Goal: Task Accomplishment & Management: Manage account settings

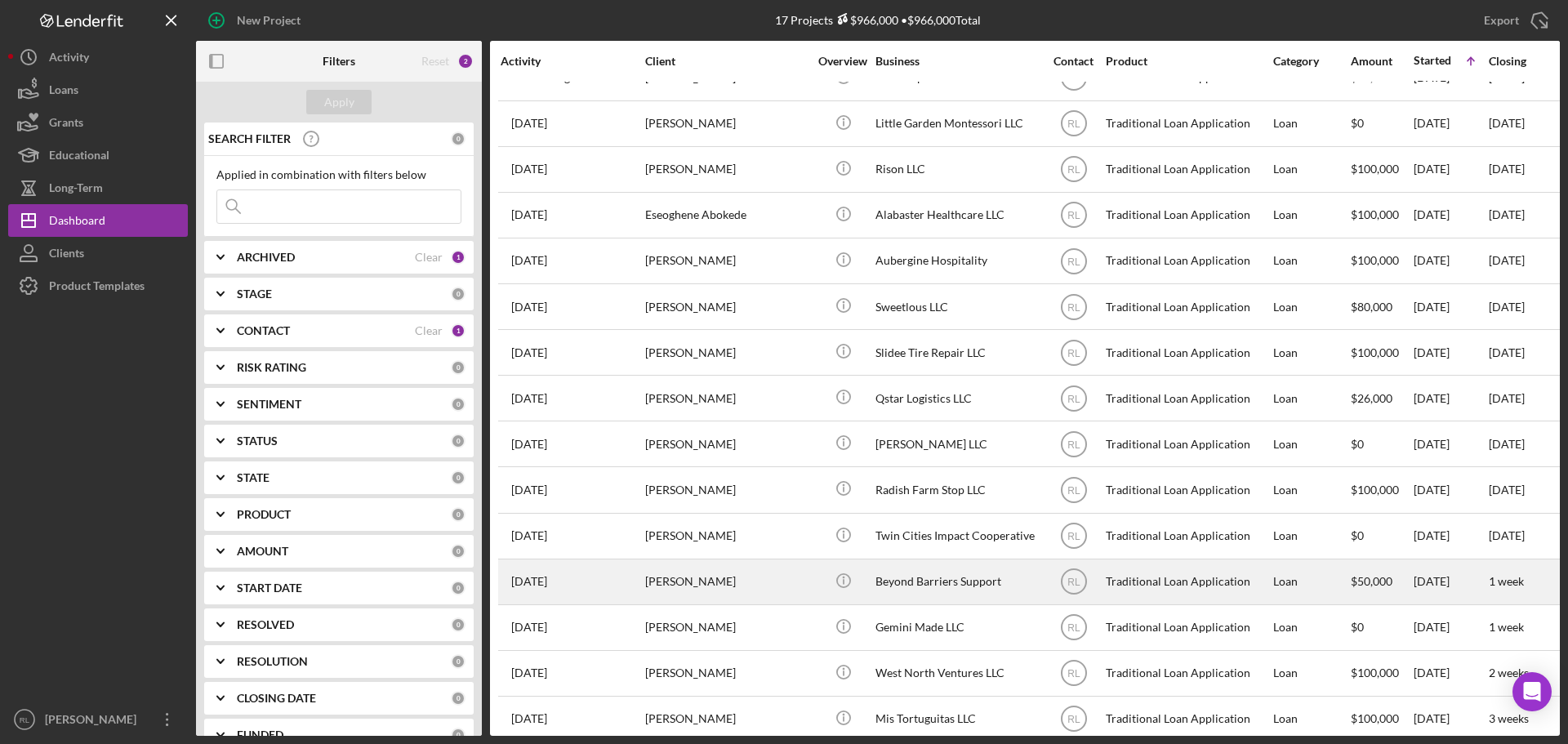
scroll to position [145, 0]
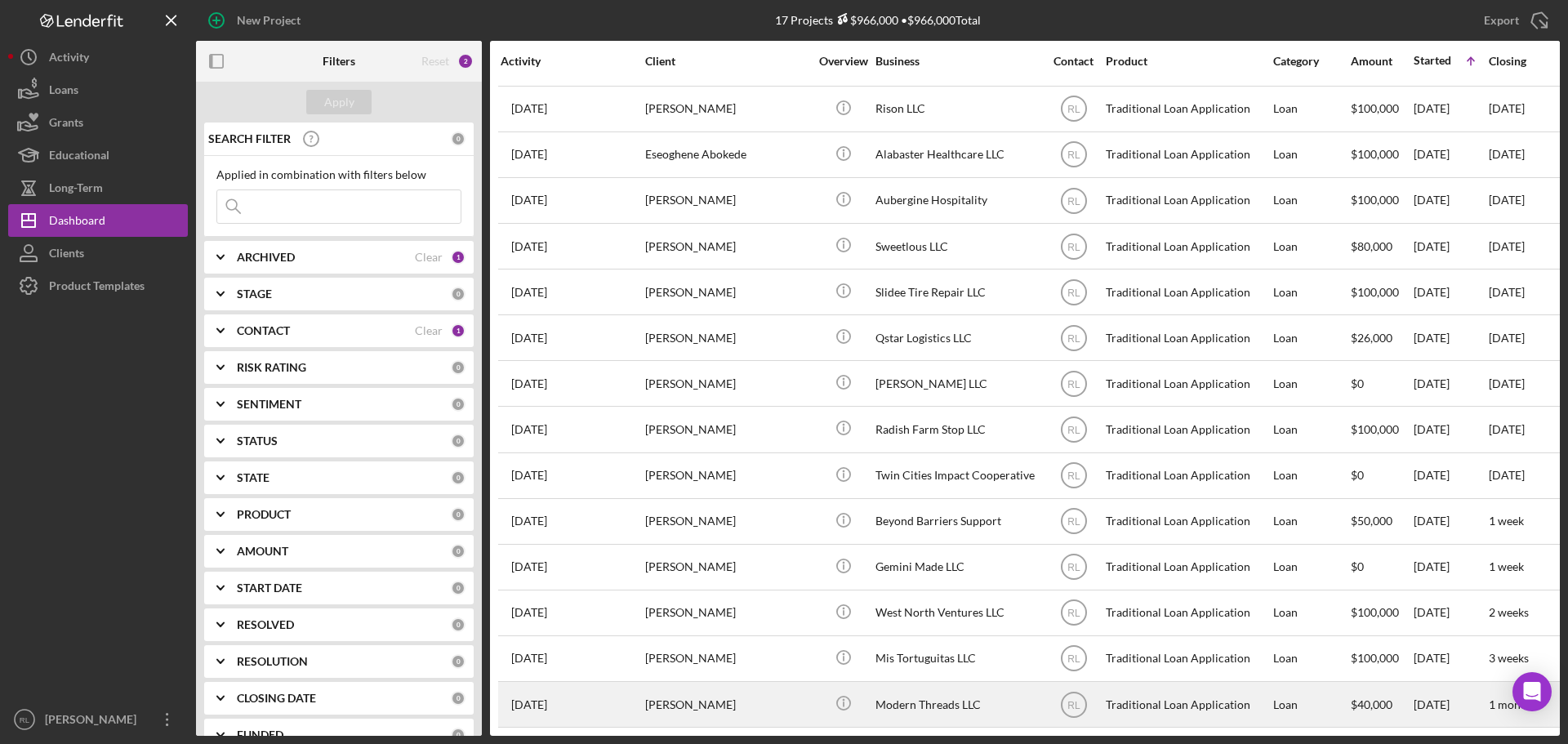
click at [738, 691] on div "[PERSON_NAME]" at bounding box center [727, 704] width 164 height 44
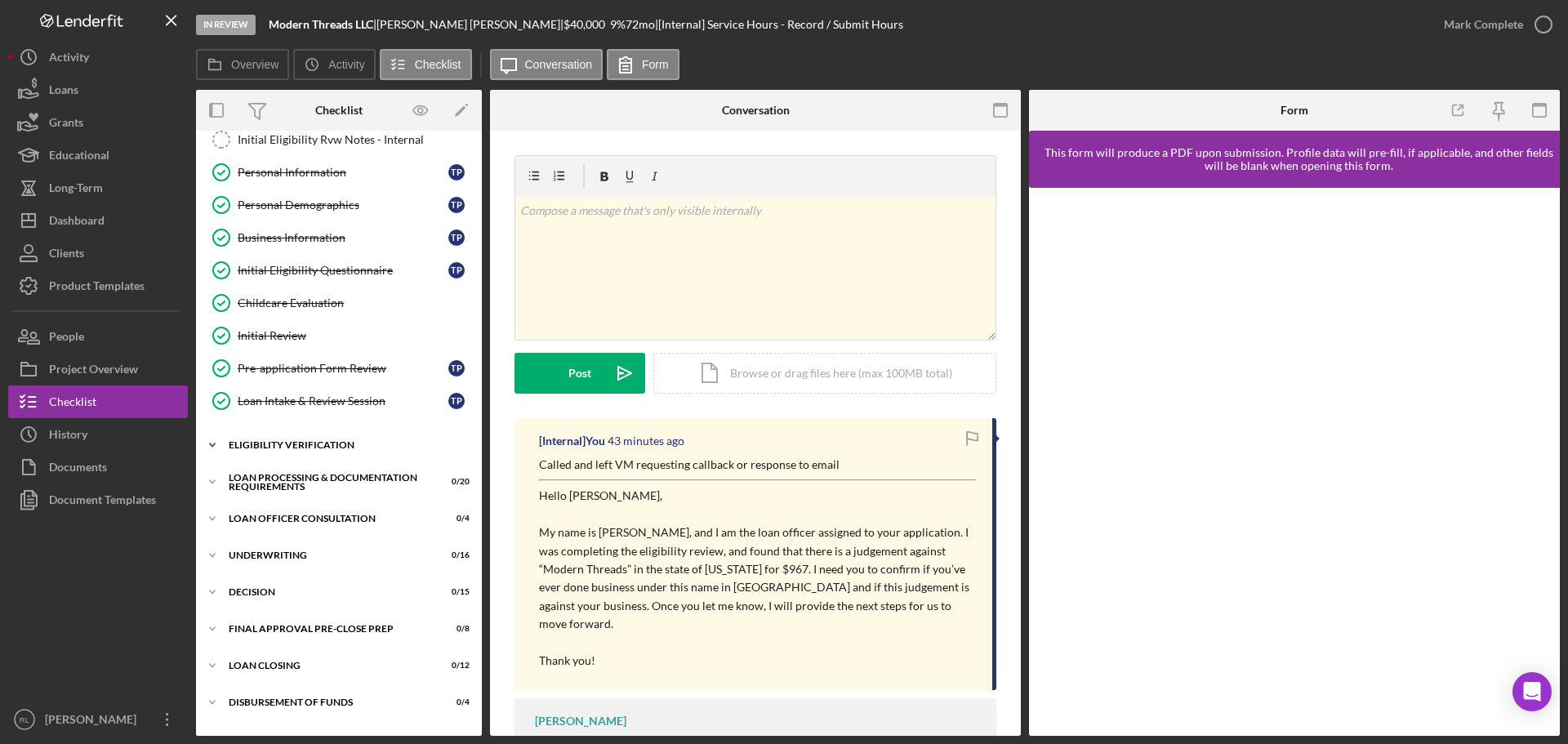
click at [322, 441] on div "Eligibility Verification" at bounding box center [345, 445] width 232 height 10
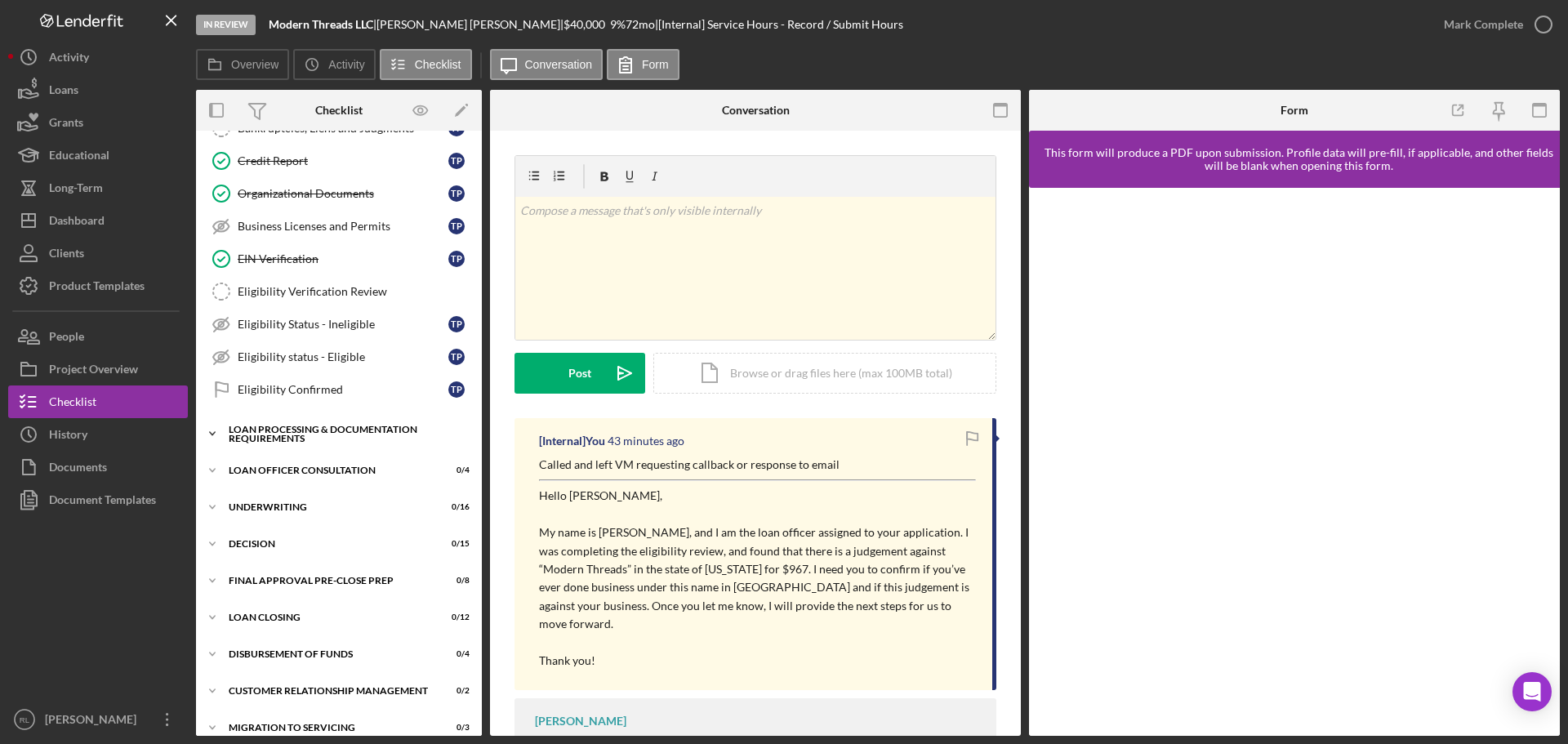
scroll to position [572, 0]
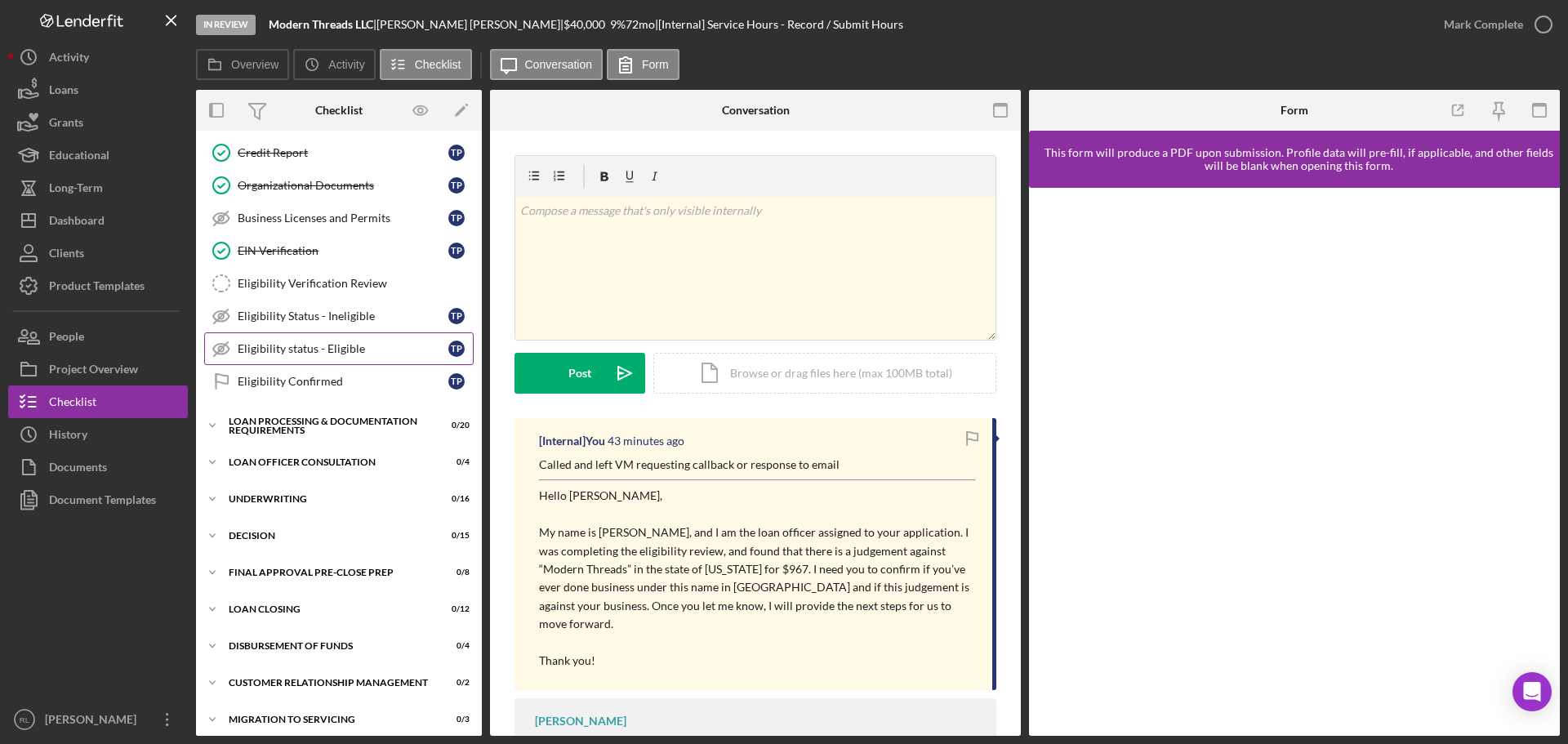
click at [363, 349] on div "Eligibility status - Eligible" at bounding box center [343, 348] width 211 height 13
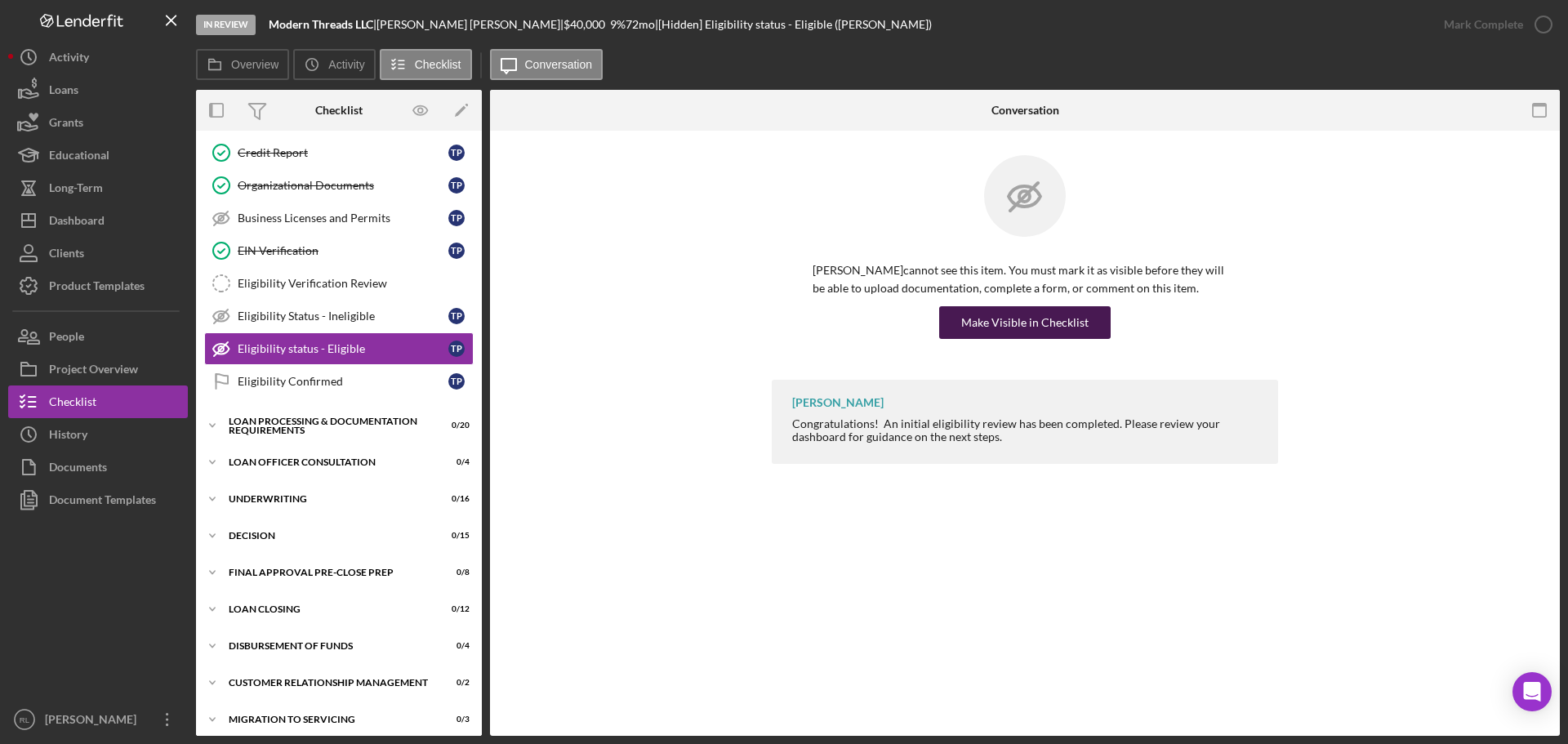
click at [1020, 323] on div "Make Visible in Checklist" at bounding box center [1025, 323] width 127 height 33
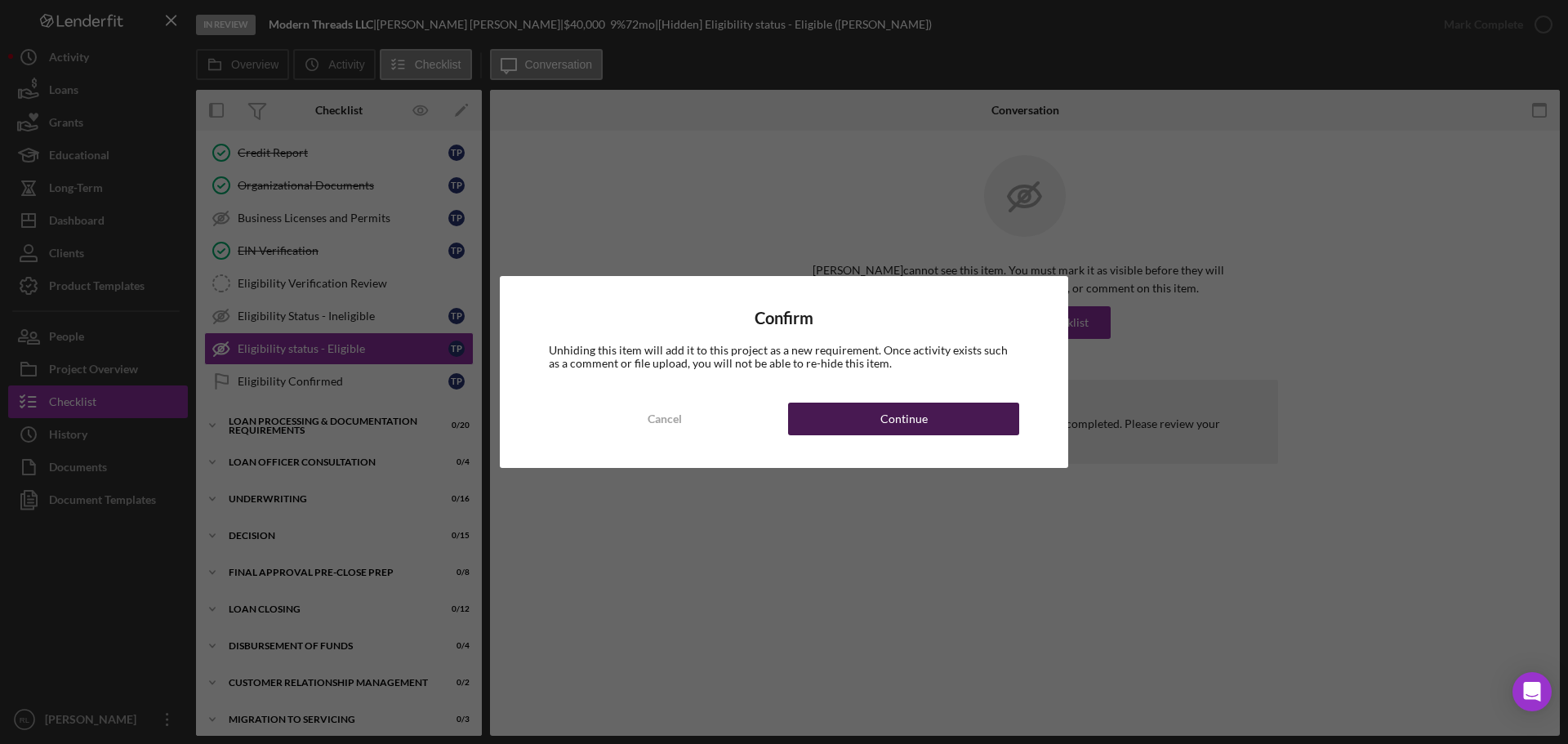
click at [941, 424] on button "Continue" at bounding box center [903, 419] width 231 height 33
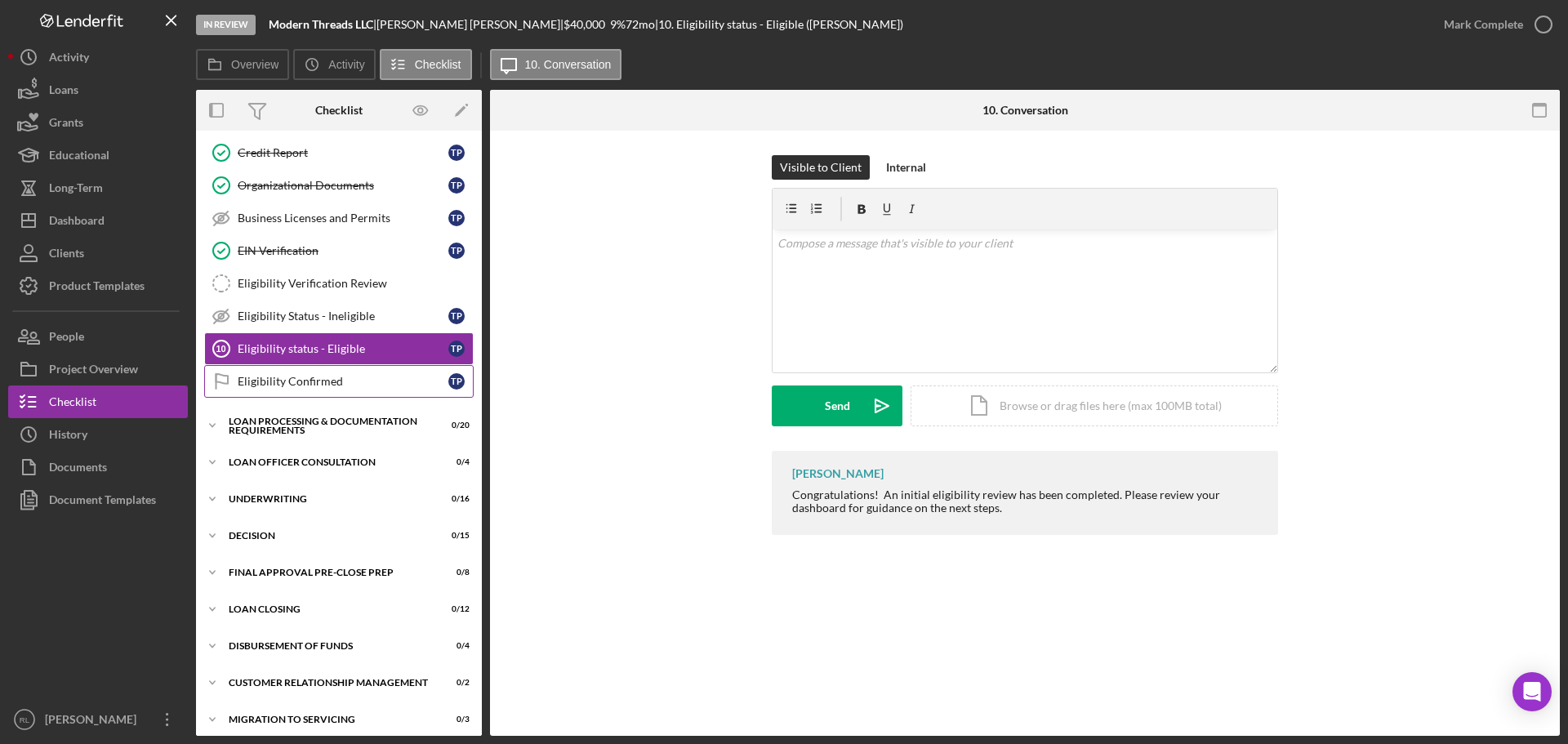
click at [306, 379] on div "Eligibility Confirmed" at bounding box center [343, 381] width 211 height 13
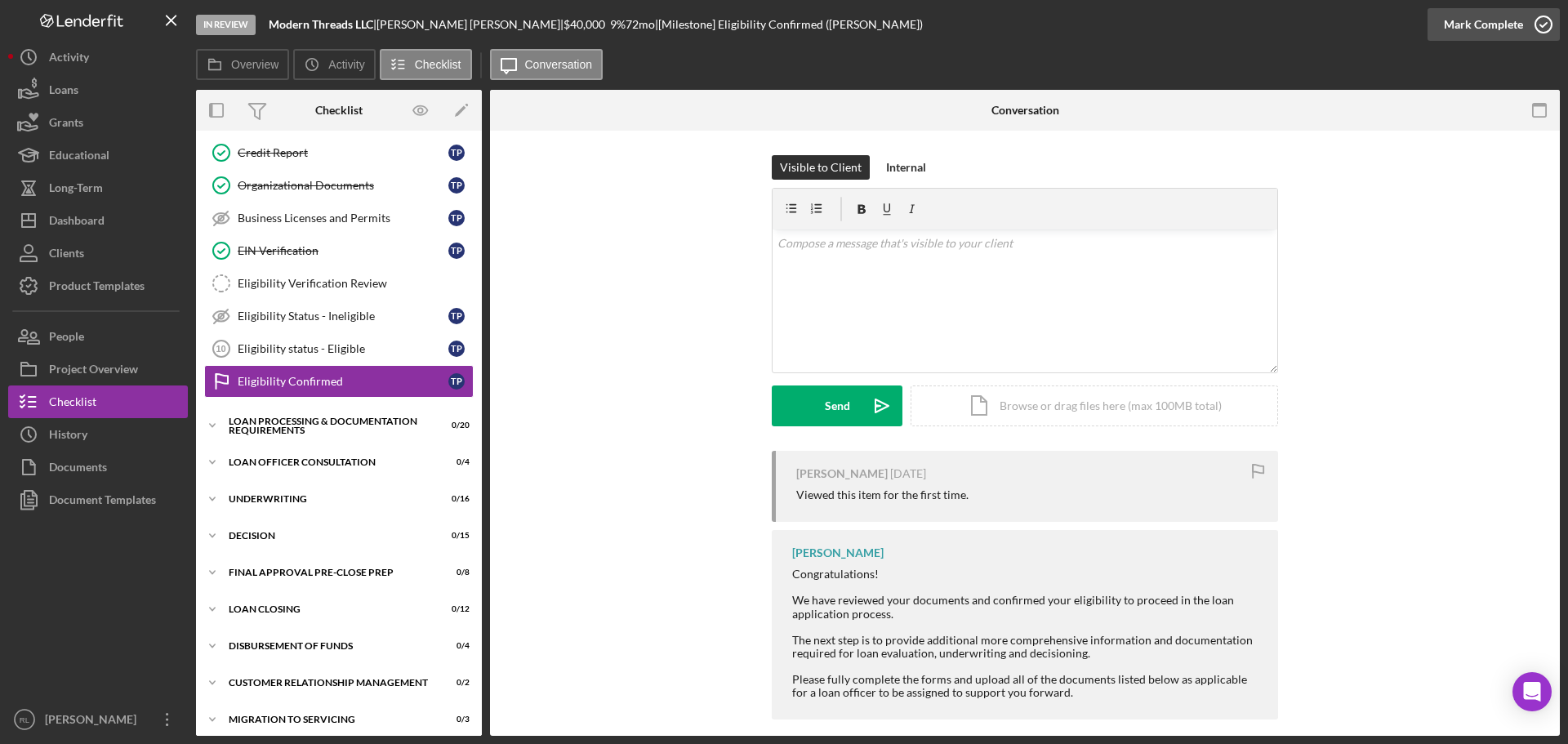
click at [1497, 8] on div "Mark Complete" at bounding box center [1484, 24] width 79 height 33
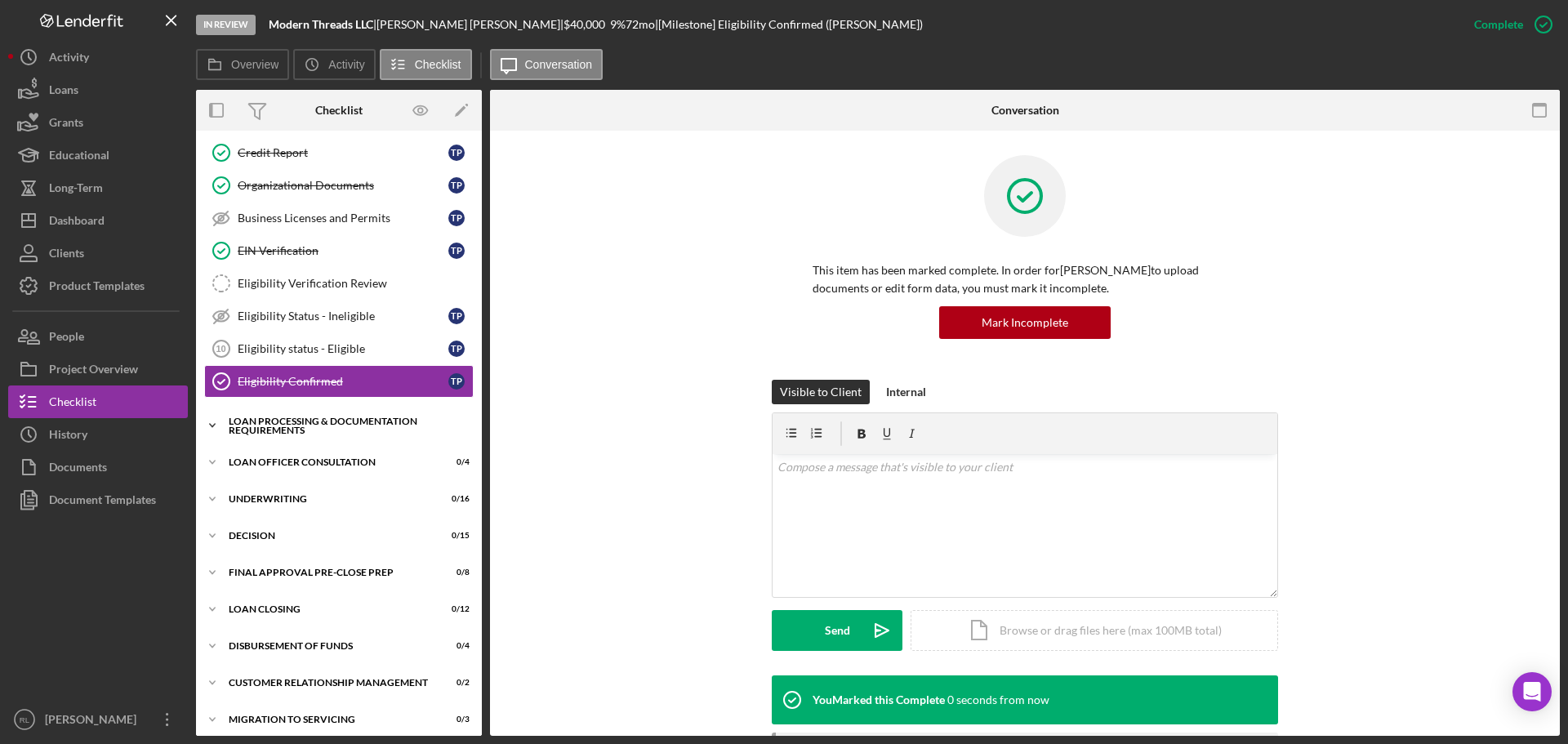
click at [286, 413] on div "Icon/Expander Loan Processing & Documentation Requirements 0 / 20" at bounding box center [339, 426] width 286 height 33
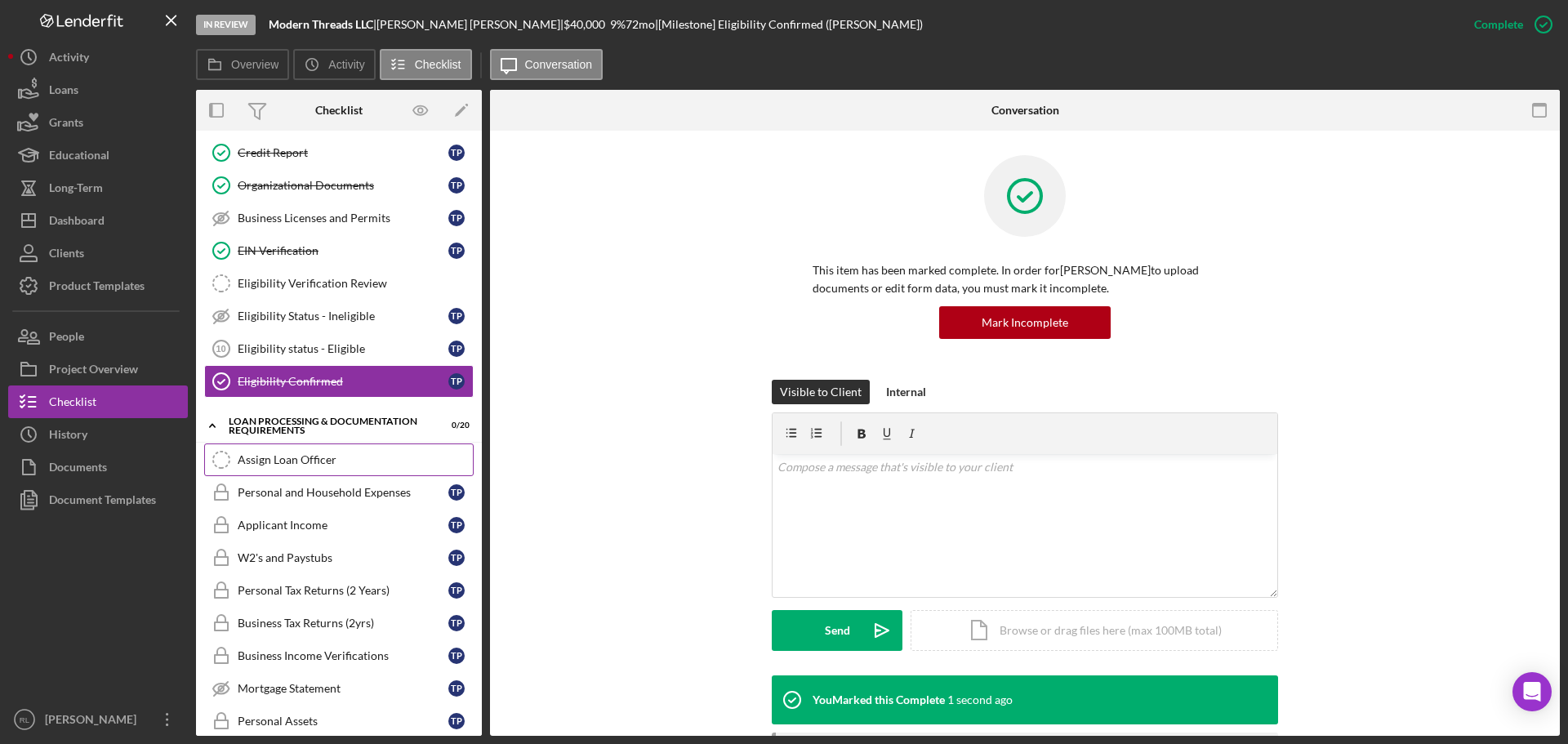
click at [308, 459] on div "Assign Loan Officer" at bounding box center [355, 459] width 235 height 13
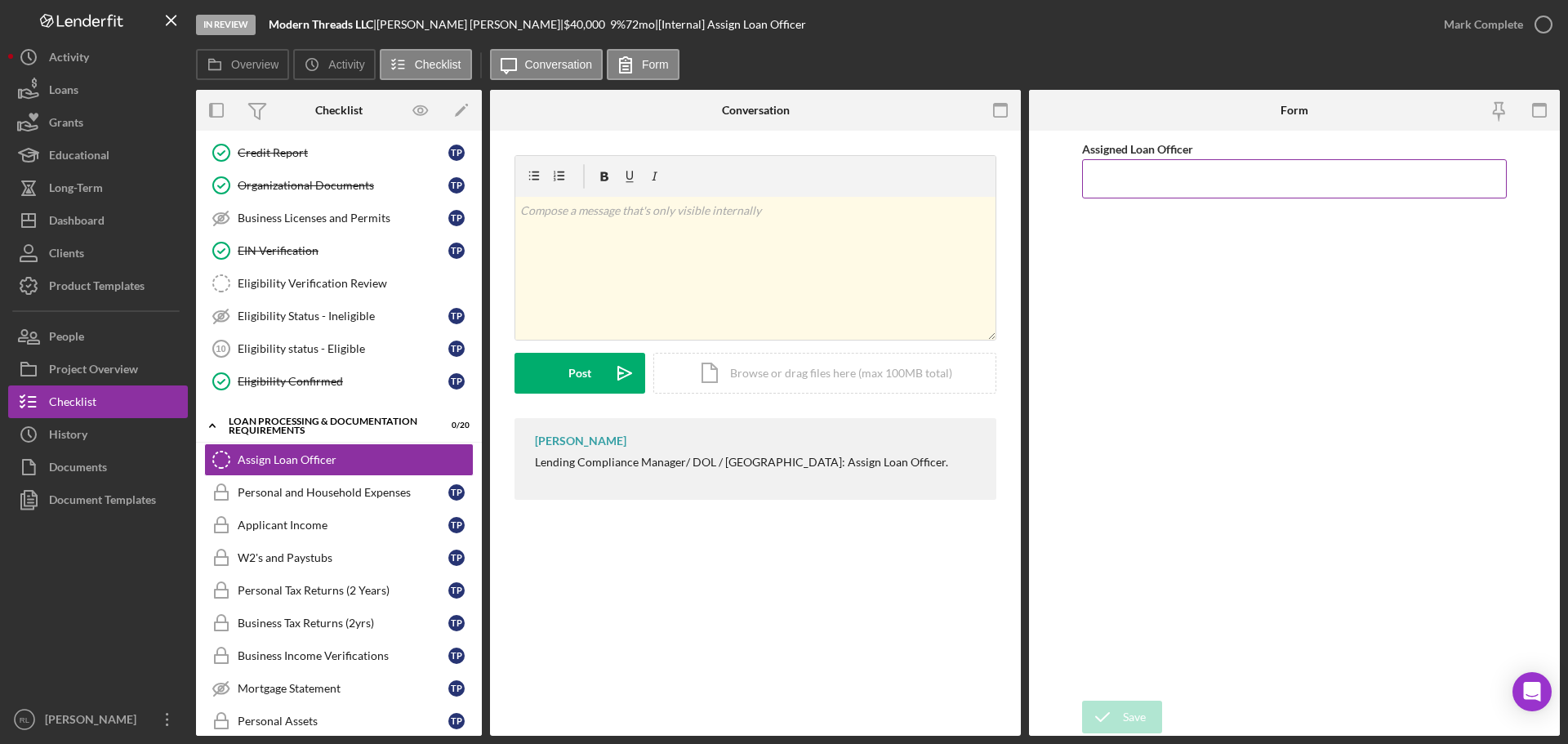
click at [1206, 188] on input "Assigned Loan Officer" at bounding box center [1295, 178] width 425 height 39
type input "[PERSON_NAME]"
click at [1125, 709] on div "Save" at bounding box center [1134, 717] width 23 height 33
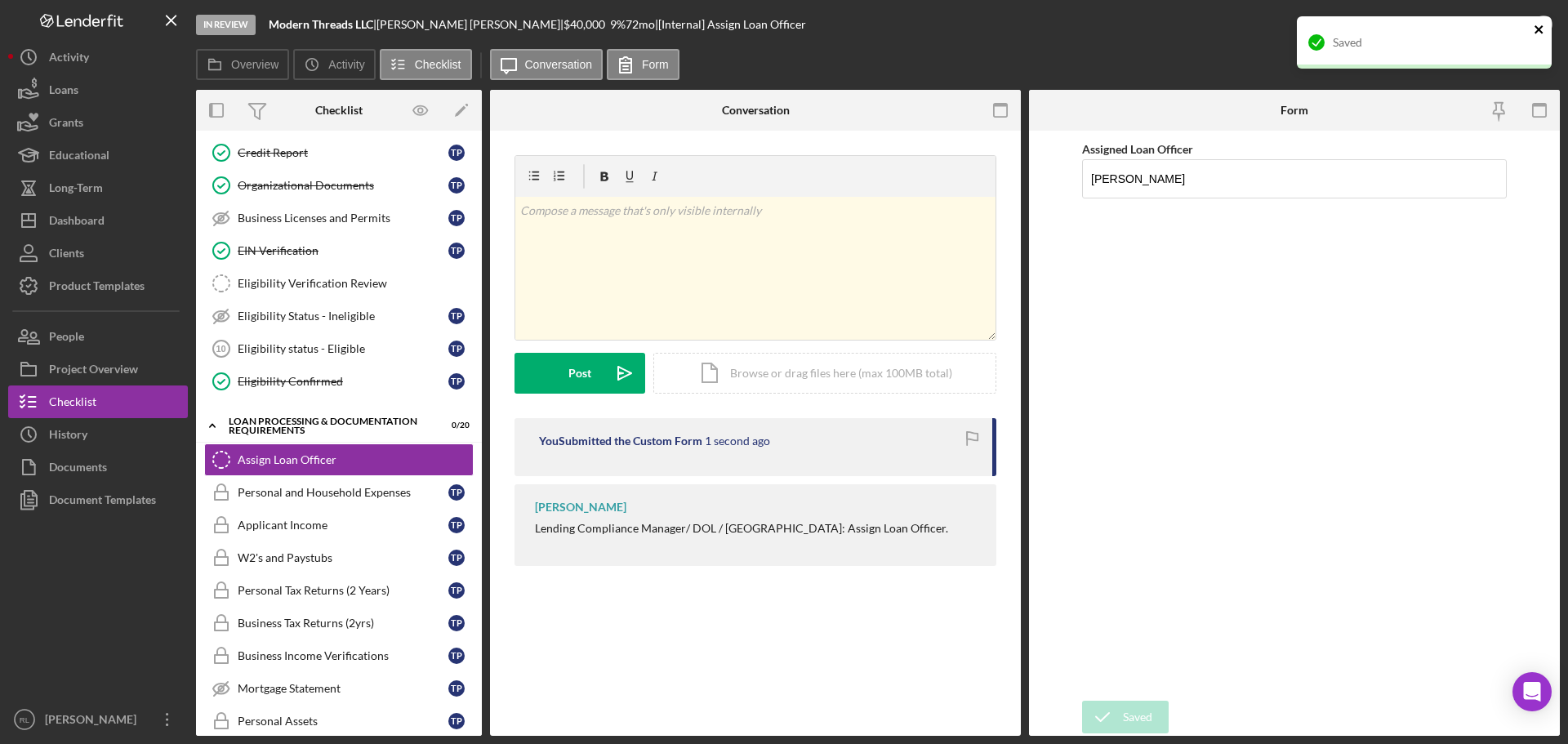
click at [1541, 27] on icon "close" at bounding box center [1538, 29] width 8 height 8
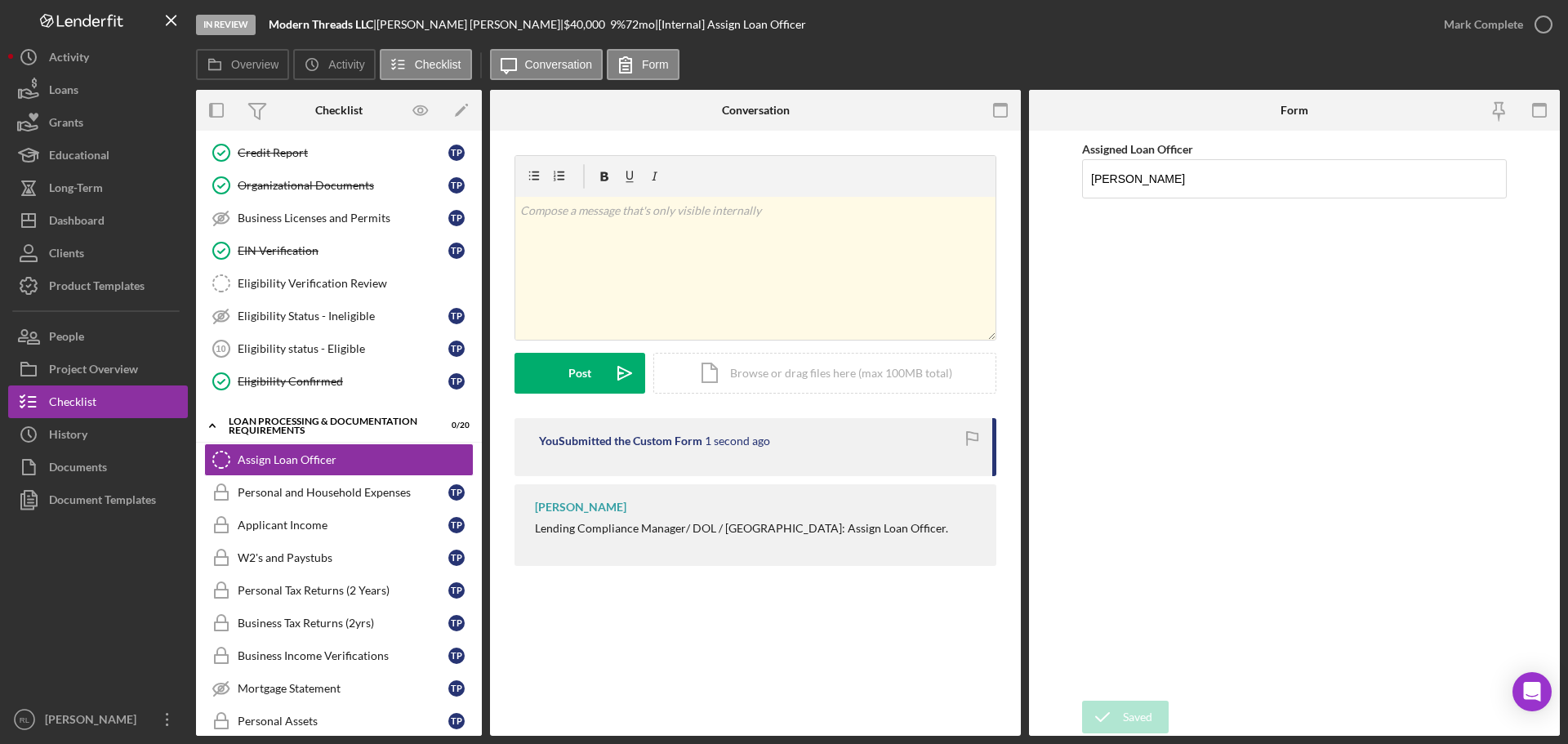
click at [1511, 27] on div "Saved" at bounding box center [1424, 49] width 261 height 72
click at [1528, 20] on div "Saved" at bounding box center [1424, 17] width 261 height 7
click at [1524, 29] on icon "button" at bounding box center [1544, 24] width 41 height 41
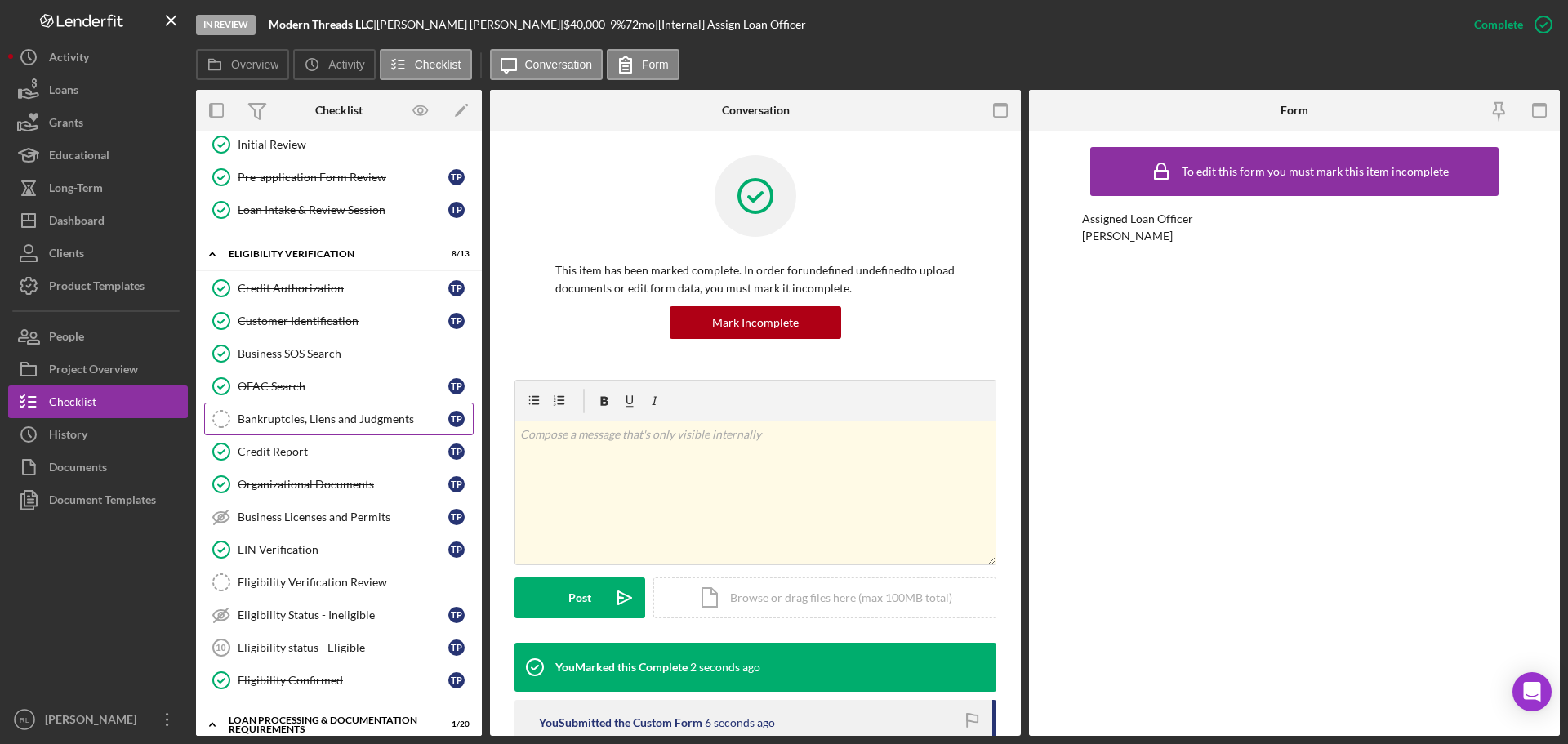
scroll to position [245, 0]
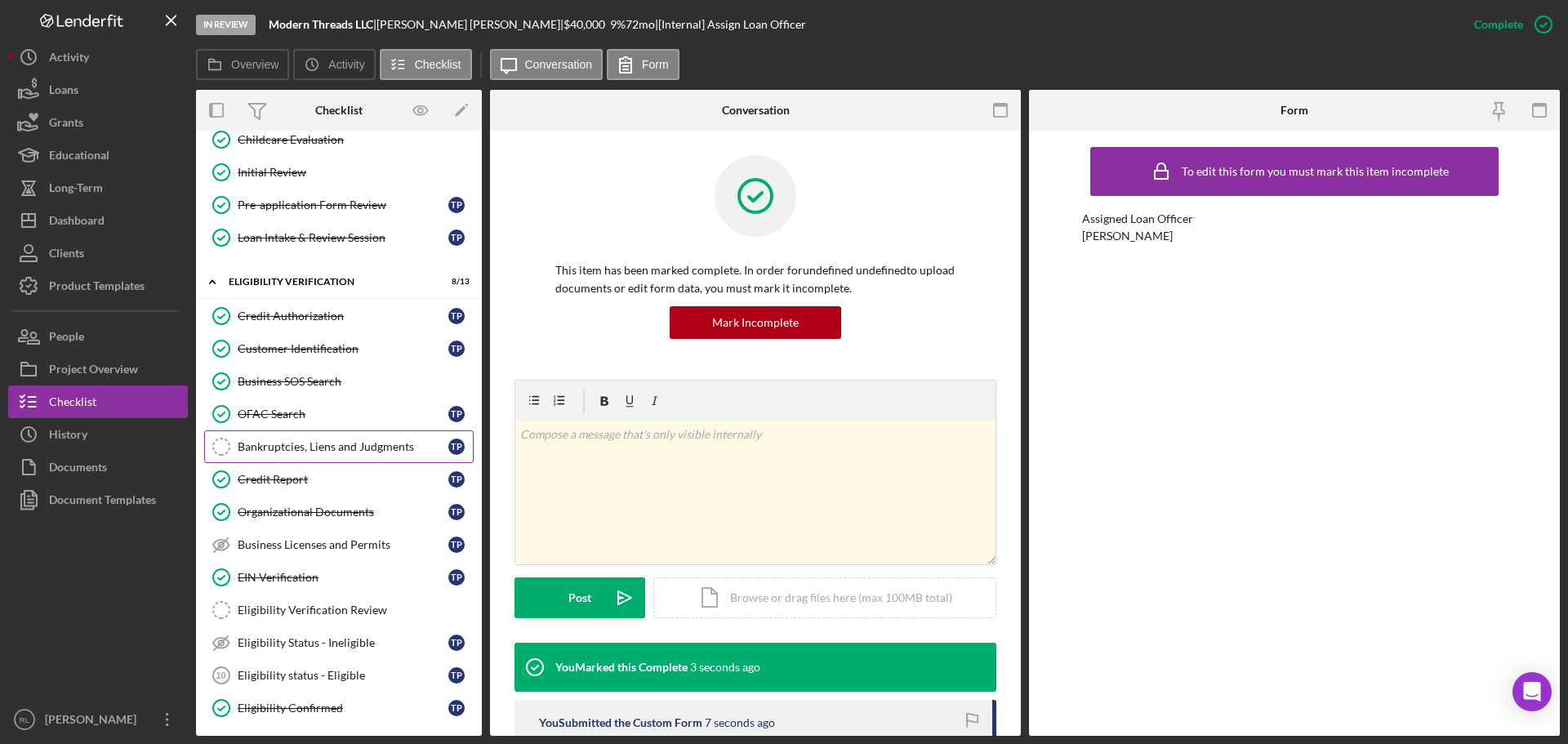
click at [360, 451] on div "Bankruptcies, Liens and Judgments" at bounding box center [343, 446] width 211 height 13
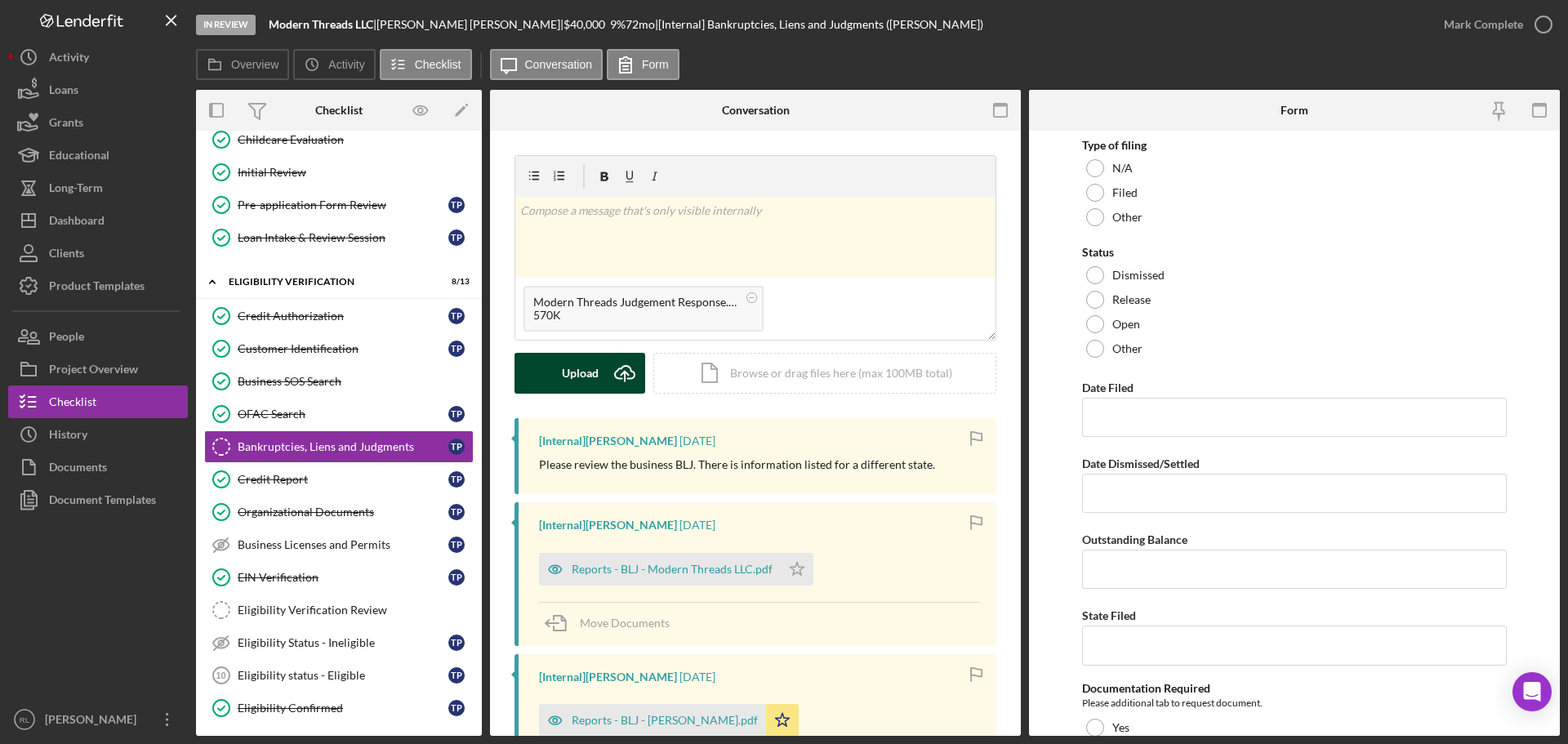
click at [585, 377] on div "Upload" at bounding box center [580, 372] width 37 height 41
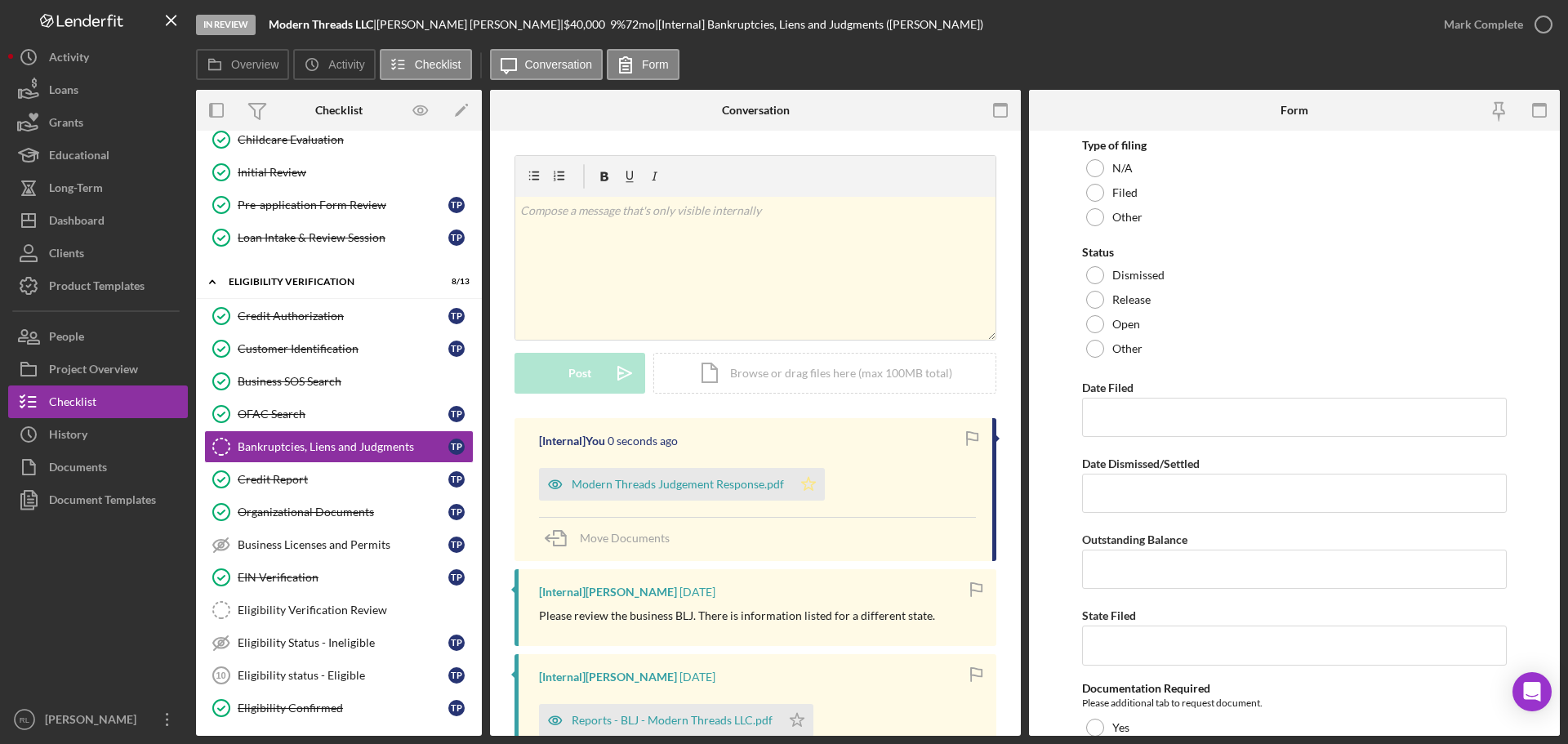
click at [805, 486] on icon "Icon/Star" at bounding box center [809, 485] width 33 height 33
click at [801, 717] on icon "Icon/Star" at bounding box center [797, 721] width 33 height 33
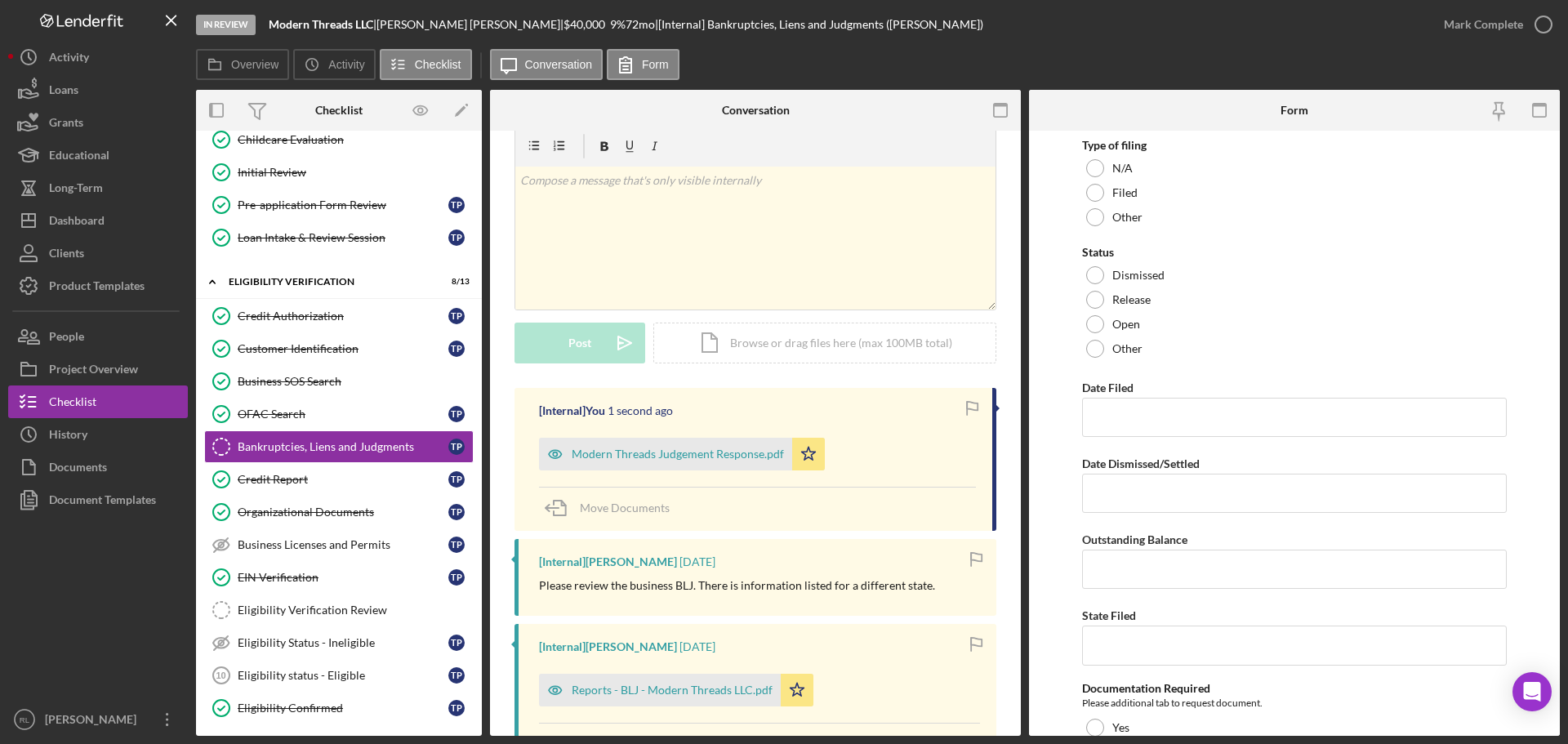
scroll to position [82, 0]
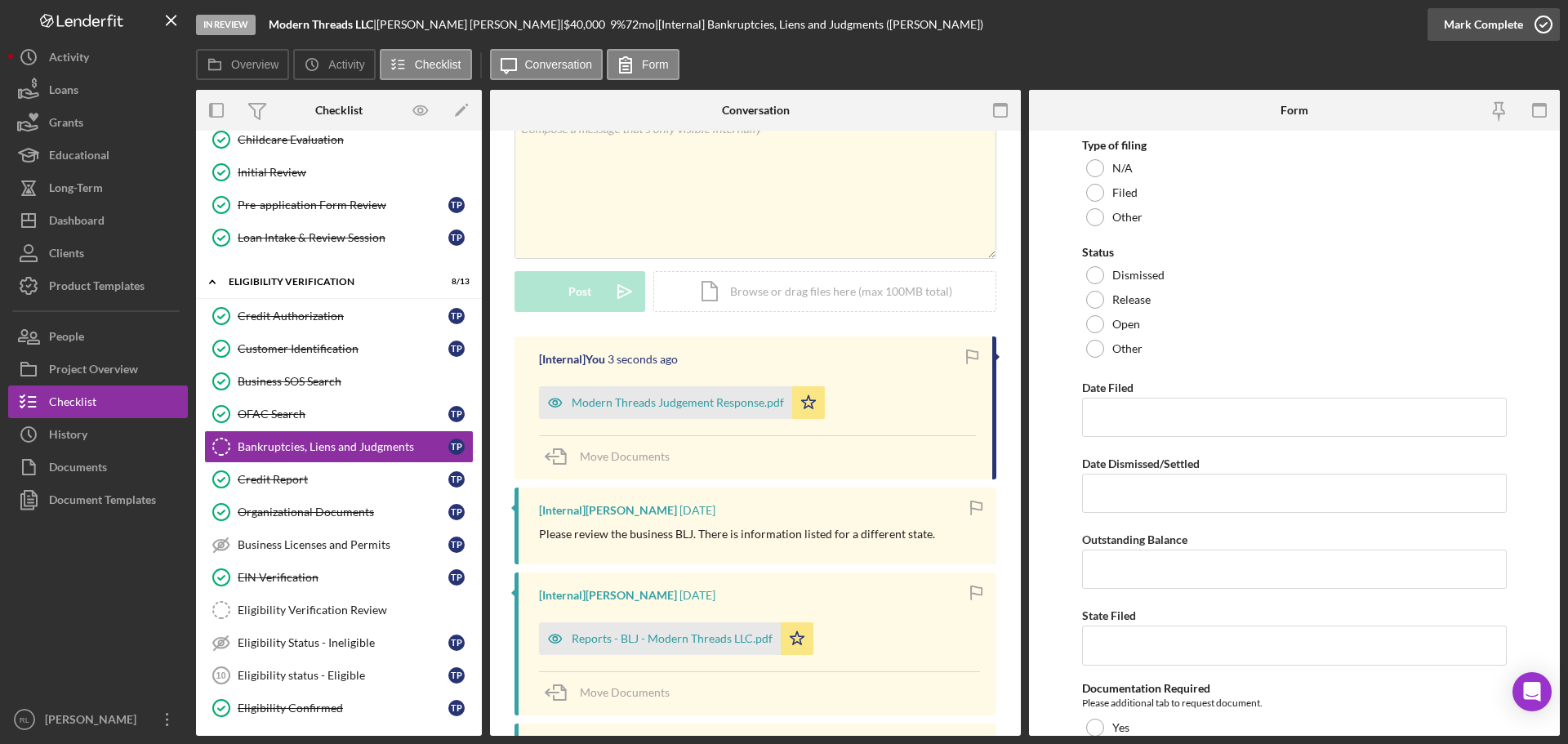
click at [1494, 27] on div "Mark Complete" at bounding box center [1484, 24] width 79 height 33
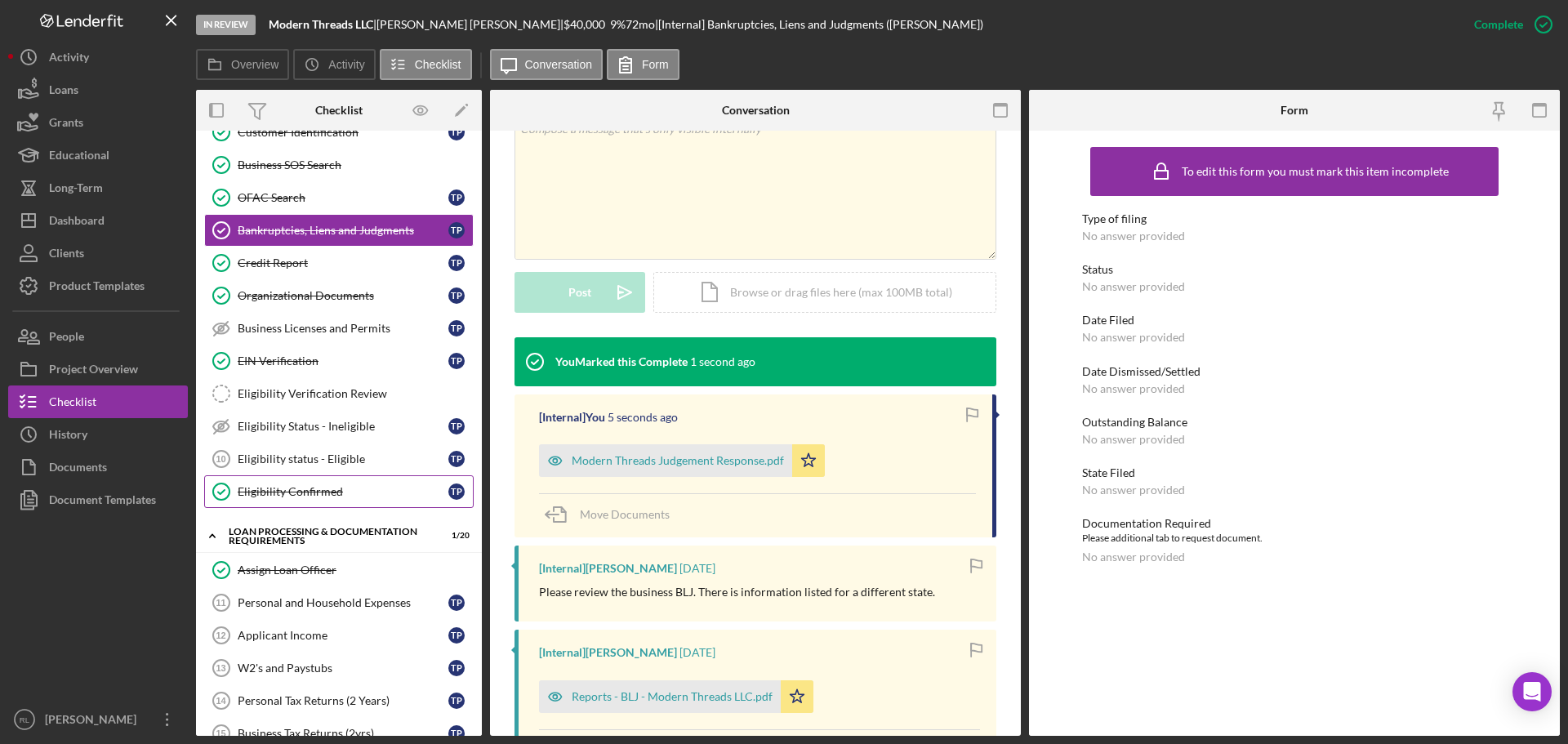
scroll to position [490, 0]
